Goal: Information Seeking & Learning: Understand process/instructions

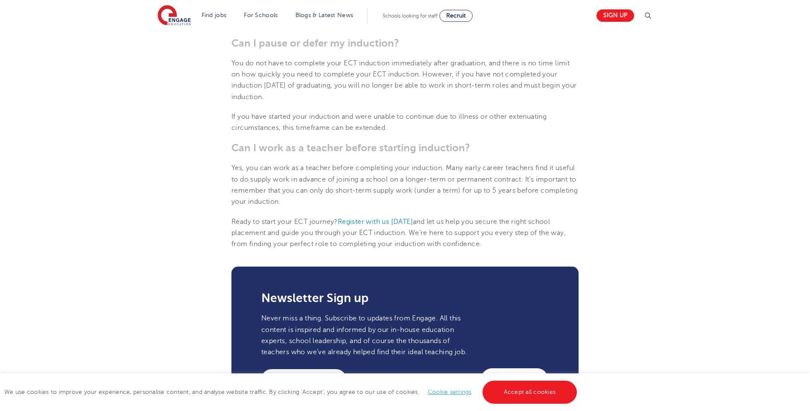
scroll to position [1024, 0]
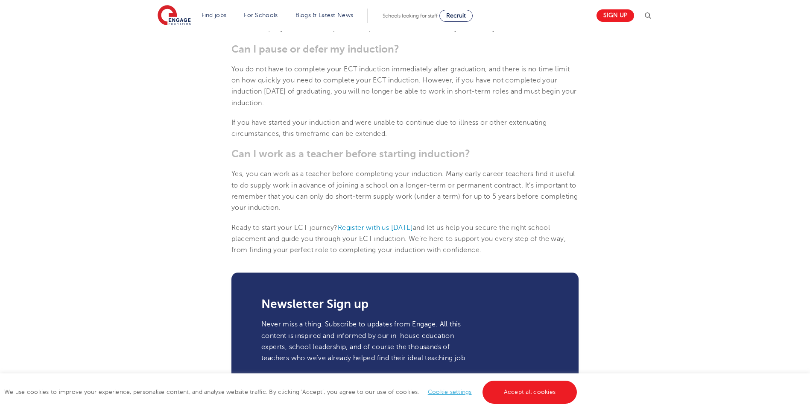
click at [539, 202] on p "Yes, you can work as a teacher before completing your induction. Many early car…" at bounding box center [404, 190] width 347 height 45
click at [531, 198] on span "Yes, you can work as a teacher before completing your induction. Many early car…" at bounding box center [404, 190] width 346 height 41
click at [536, 196] on span "Yes, you can work as a teacher before completing your induction. Many early car…" at bounding box center [404, 190] width 346 height 41
click at [538, 196] on span "Yes, you can work as a teacher before completing your induction. Many early car…" at bounding box center [404, 190] width 346 height 41
drag, startPoint x: 538, startPoint y: 196, endPoint x: 566, endPoint y: 203, distance: 29.3
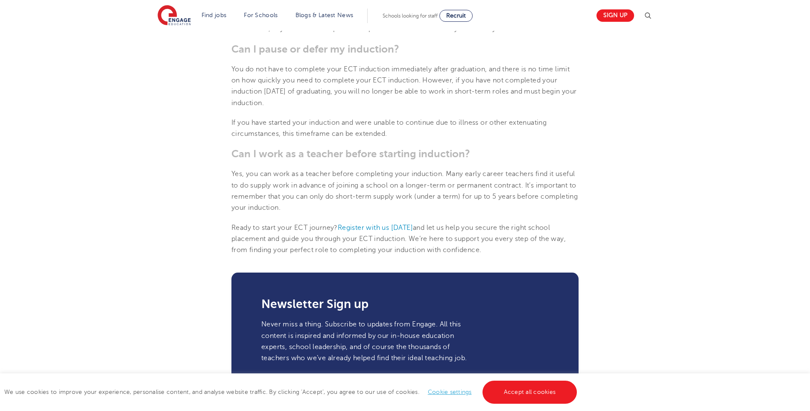
click at [567, 202] on p "Yes, you can work as a teacher before completing your induction. Many early car…" at bounding box center [404, 190] width 347 height 45
click at [562, 200] on p "Yes, you can work as a teacher before completing your induction. Many early car…" at bounding box center [404, 190] width 347 height 45
click at [565, 202] on p "Yes, you can work as a teacher before completing your induction. Many early car…" at bounding box center [404, 190] width 347 height 45
drag, startPoint x: 565, startPoint y: 202, endPoint x: 568, endPoint y: 218, distance: 16.1
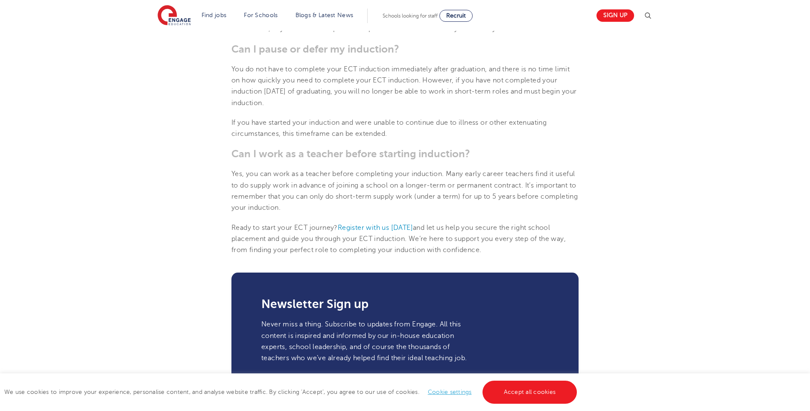
click at [353, 210] on p "Yes, you can work as a teacher before completing your induction. Many early car…" at bounding box center [404, 190] width 347 height 45
click at [372, 210] on p "Yes, you can work as a teacher before completing your induction. Many early car…" at bounding box center [404, 190] width 347 height 45
click at [373, 210] on p "Yes, you can work as a teacher before completing your induction. Many early car…" at bounding box center [404, 190] width 347 height 45
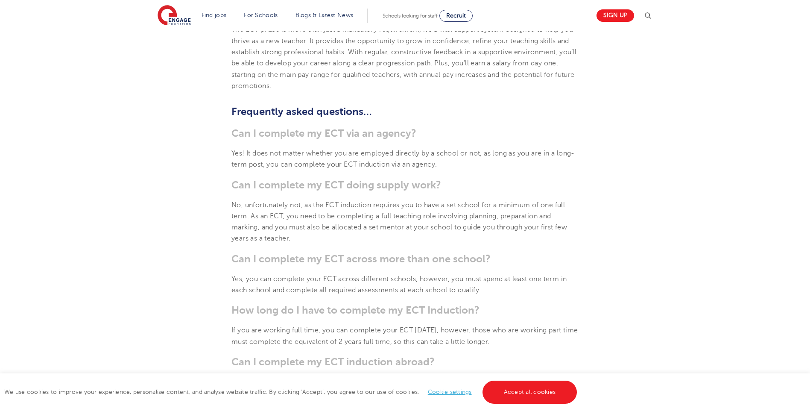
scroll to position [512, 0]
click at [496, 165] on p "Yes! It does not matter whether you are employed directly by a school or not, a…" at bounding box center [404, 159] width 347 height 23
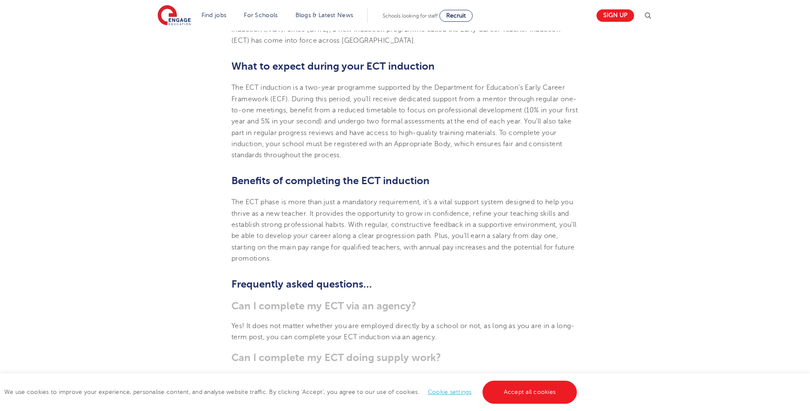
scroll to position [256, 0]
